Goal: Task Accomplishment & Management: Manage account settings

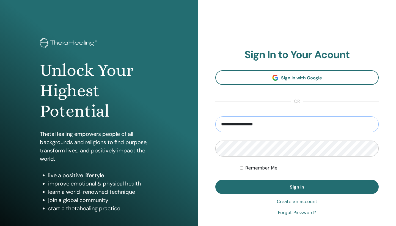
type input "**********"
click at [297, 187] on button "Sign In" at bounding box center [296, 186] width 163 height 14
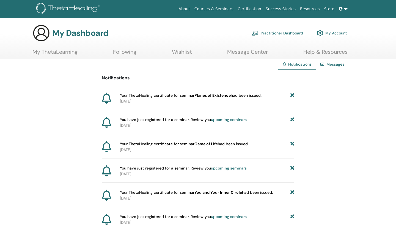
click at [345, 8] on link at bounding box center [343, 9] width 13 height 10
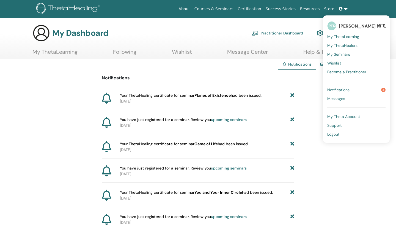
click at [340, 46] on span "My ThetaHealers" at bounding box center [342, 45] width 30 height 5
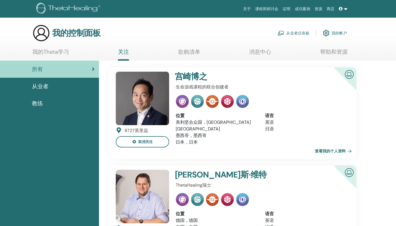
click at [35, 103] on span "教练" at bounding box center [37, 103] width 11 height 8
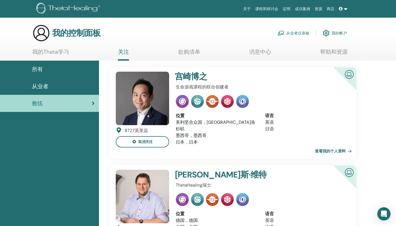
click at [36, 88] on span "从业者" at bounding box center [40, 86] width 17 height 8
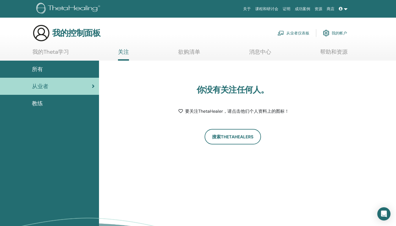
click at [337, 32] on link "我的帐户" at bounding box center [335, 33] width 24 height 12
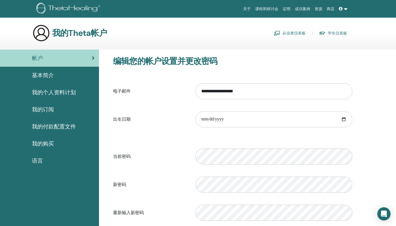
click at [42, 73] on span "基本简介" at bounding box center [43, 75] width 22 height 8
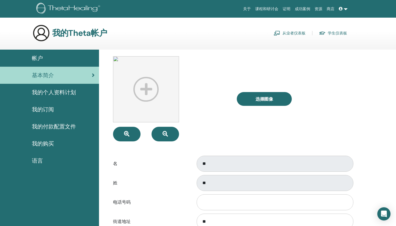
click at [40, 91] on span "我的个人资料计划" at bounding box center [54, 92] width 44 height 8
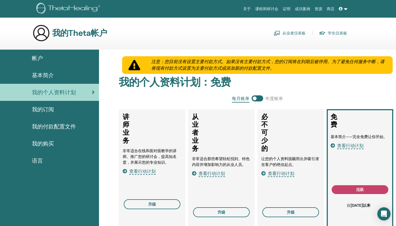
click at [38, 110] on span "我的订阅" at bounding box center [43, 109] width 22 height 8
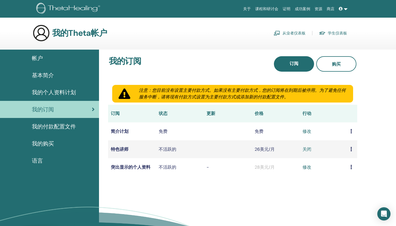
click at [38, 126] on span "我的付款配置文件" at bounding box center [54, 126] width 44 height 8
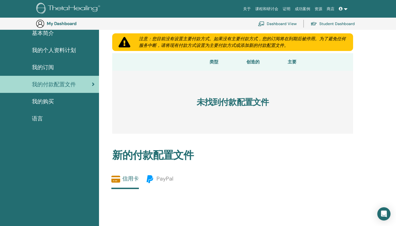
scroll to position [54, 0]
click at [39, 100] on span "我的购买" at bounding box center [43, 101] width 22 height 8
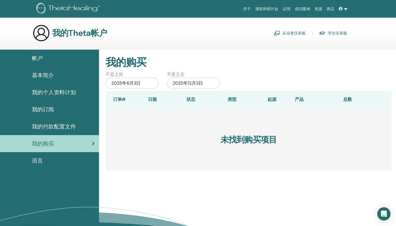
click at [37, 161] on span "语言" at bounding box center [37, 160] width 11 height 8
